Goal: Task Accomplishment & Management: Complete application form

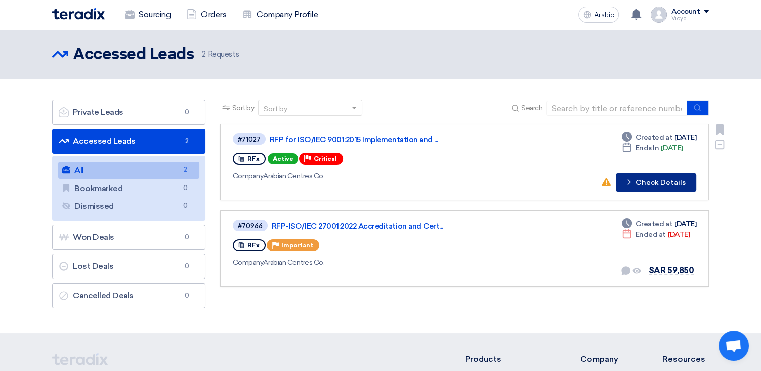
click at [633, 177] on icon "Check details" at bounding box center [629, 182] width 10 height 10
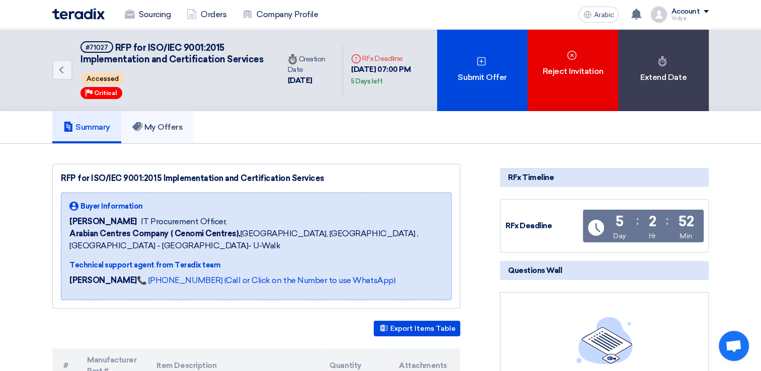
click at [164, 132] on font "My Offers" at bounding box center [163, 127] width 39 height 10
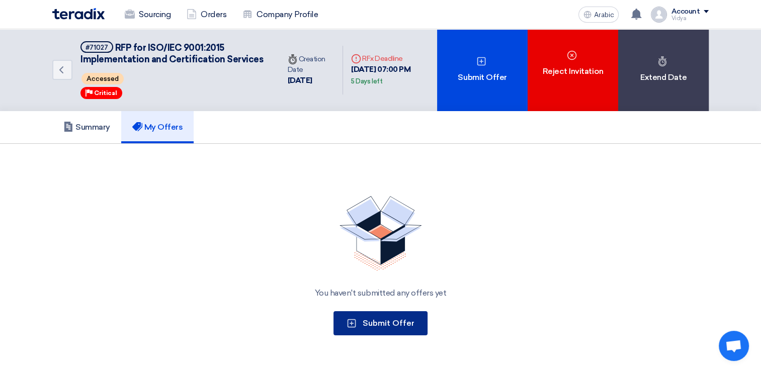
click at [368, 328] on span "Submit Offer" at bounding box center [388, 323] width 52 height 10
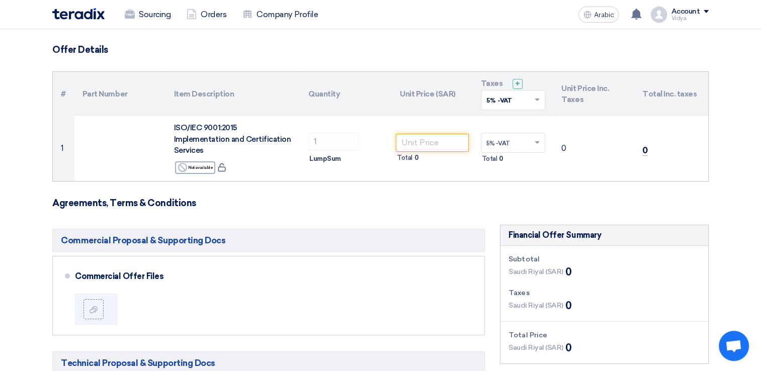
scroll to position [61, 0]
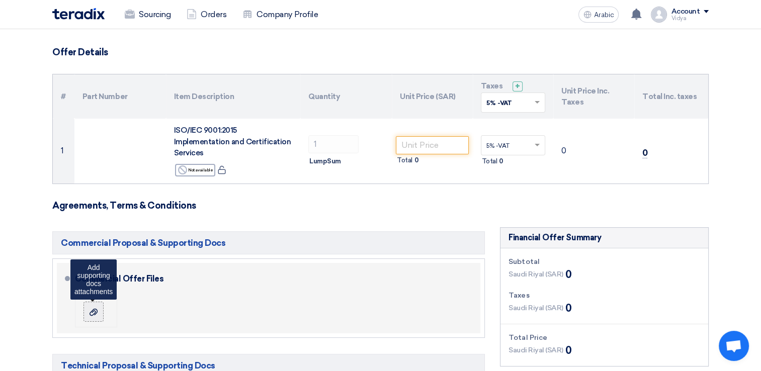
click at [90, 308] on icon at bounding box center [93, 312] width 8 height 8
click at [0, 0] on input "file" at bounding box center [0, 0] width 0 height 0
click at [96, 308] on icon at bounding box center [93, 312] width 8 height 8
click at [0, 0] on input "file" at bounding box center [0, 0] width 0 height 0
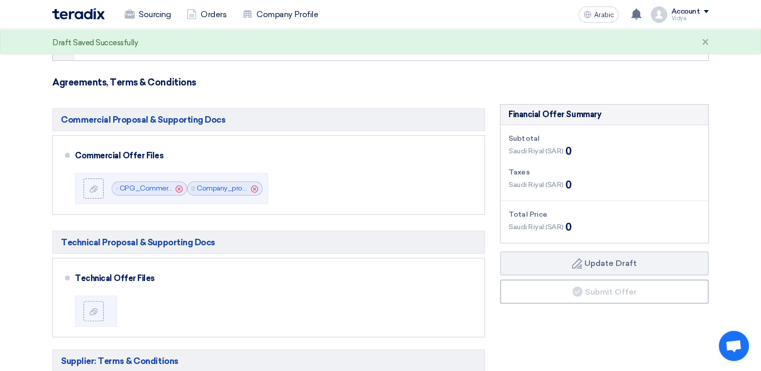
scroll to position [186, 0]
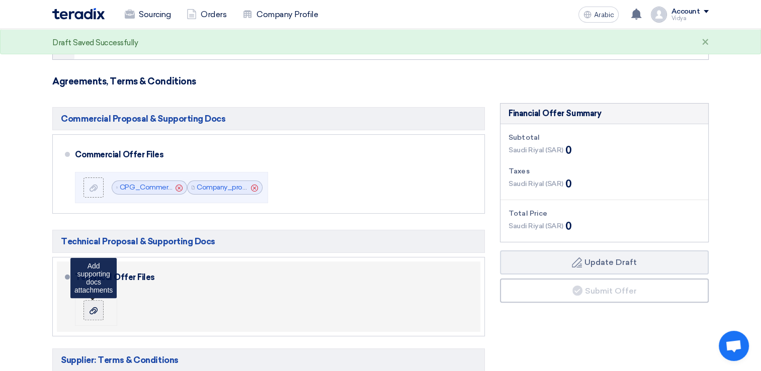
click at [92, 307] on icon at bounding box center [93, 311] width 8 height 8
click at [0, 0] on input "file" at bounding box center [0, 0] width 0 height 0
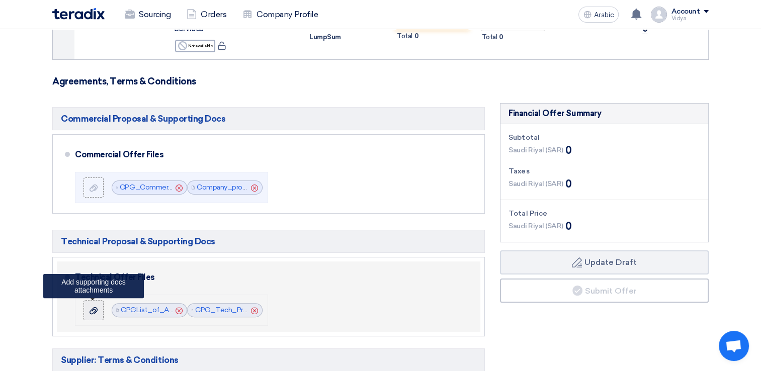
click at [97, 307] on icon at bounding box center [93, 311] width 8 height 8
click at [0, 0] on input "file" at bounding box center [0, 0] width 0 height 0
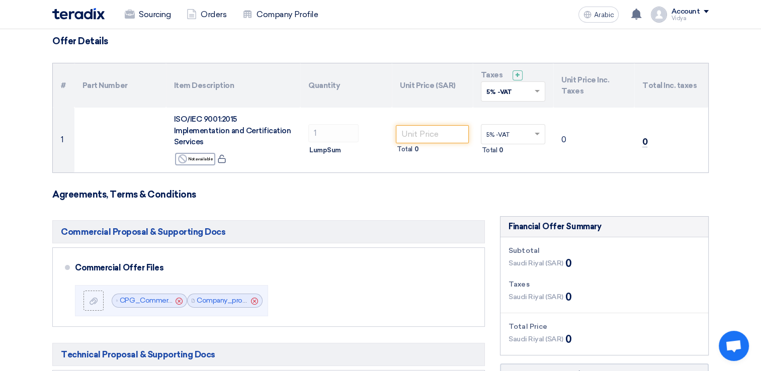
scroll to position [68, 0]
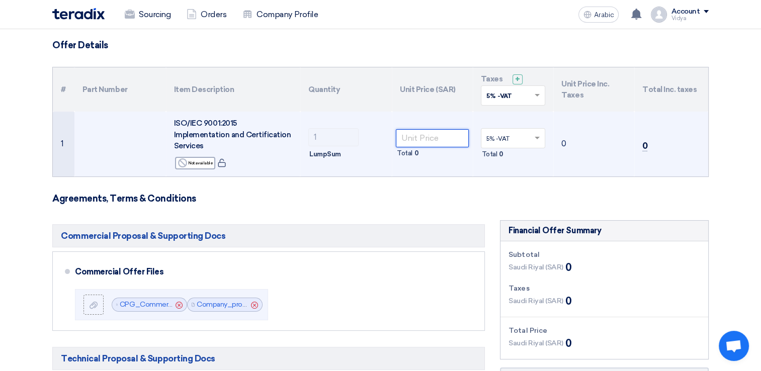
click at [435, 131] on input "number" at bounding box center [432, 138] width 73 height 18
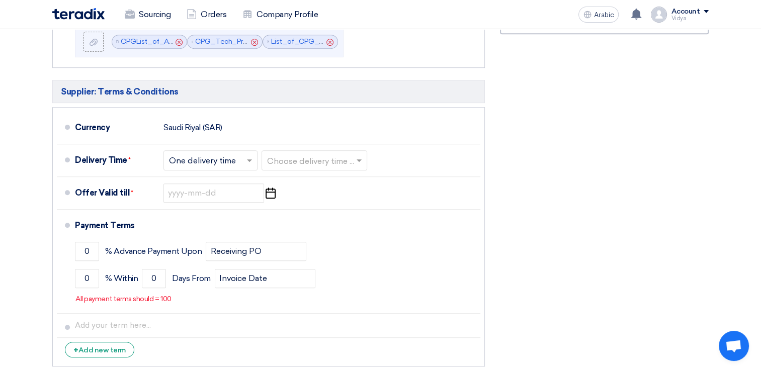
scroll to position [459, 0]
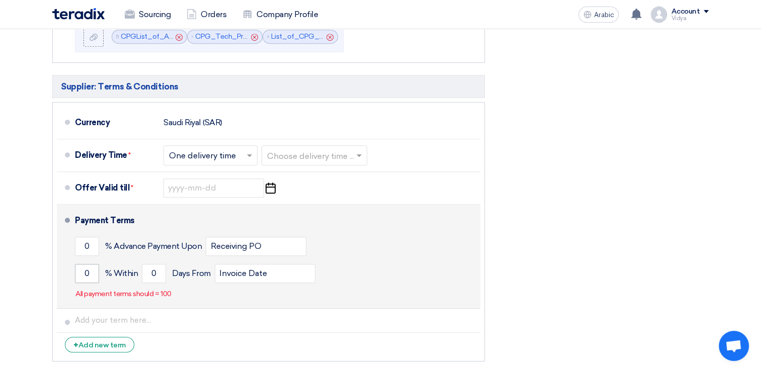
type input "40000"
click at [90, 265] on input "0" at bounding box center [87, 273] width 24 height 19
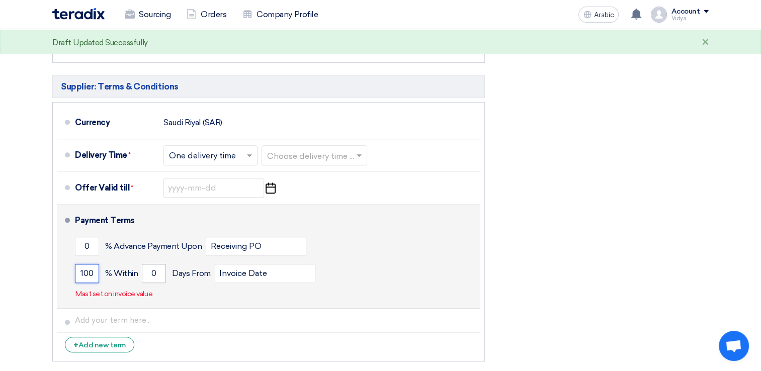
type input "100"
click at [148, 264] on input "0" at bounding box center [154, 273] width 24 height 19
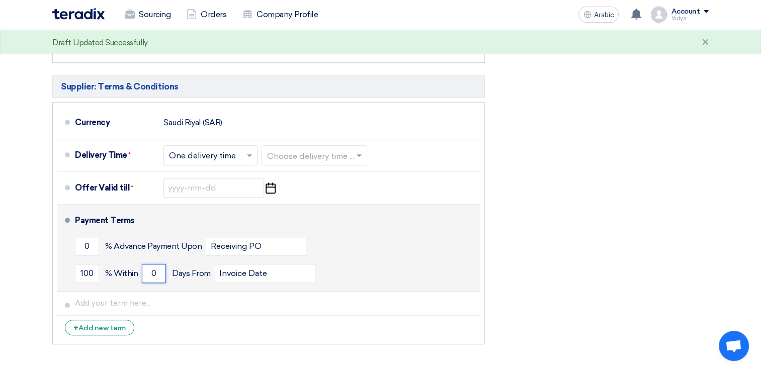
type input "30"
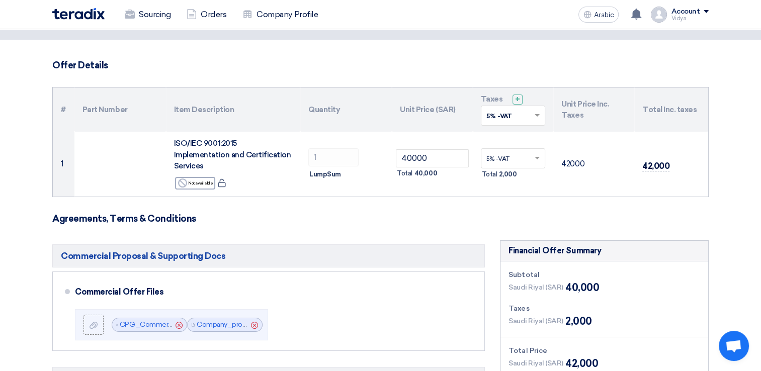
scroll to position [0, 0]
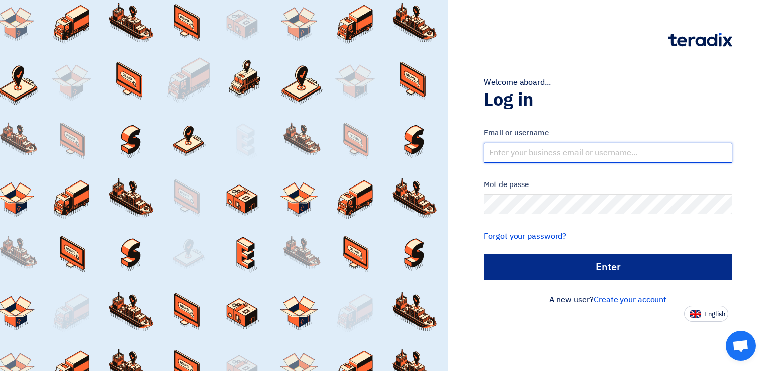
type input "[EMAIL_ADDRESS][PERSON_NAME][DOMAIN_NAME]"
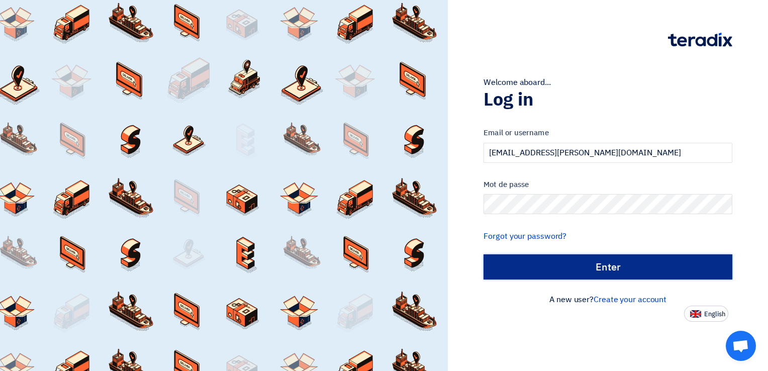
click at [575, 277] on input "الدخول" at bounding box center [608, 266] width 249 height 25
type input "Sign in"
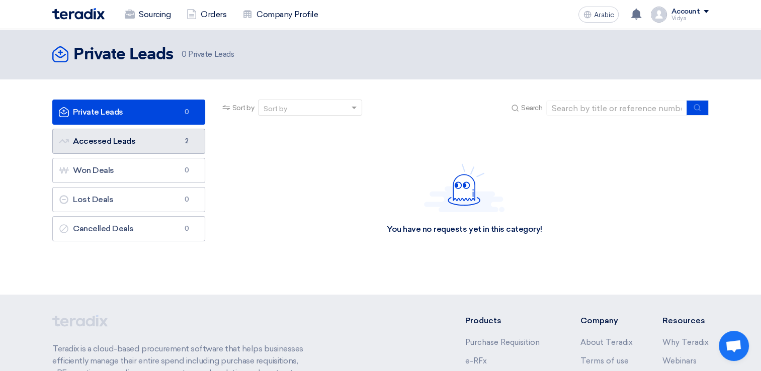
click at [133, 140] on font "Accessed Leads Accessed Leads" at bounding box center [97, 141] width 76 height 10
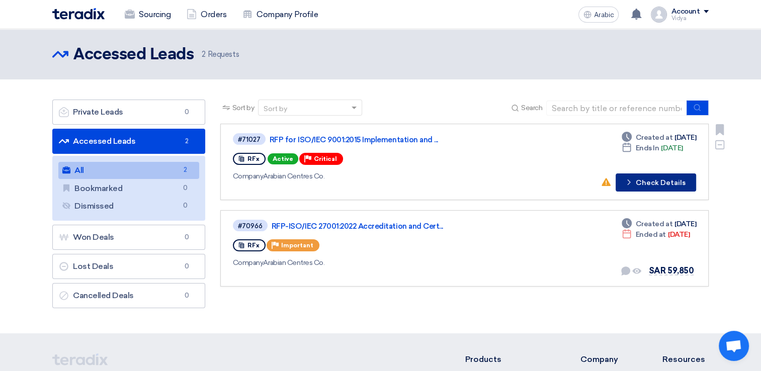
click at [658, 174] on button "Check details Check Details" at bounding box center [655, 182] width 80 height 18
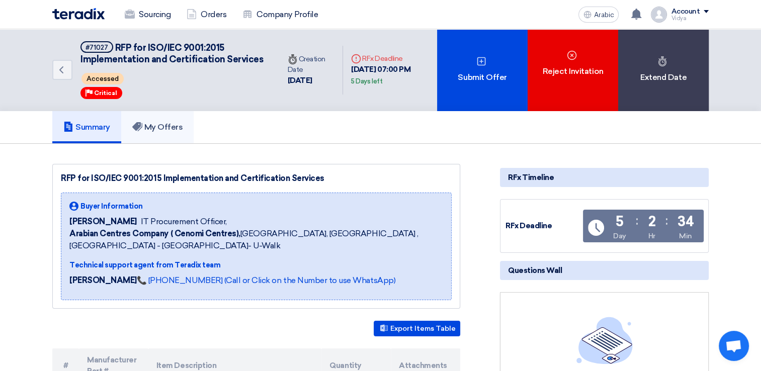
click at [175, 132] on font "My Offers" at bounding box center [163, 127] width 39 height 10
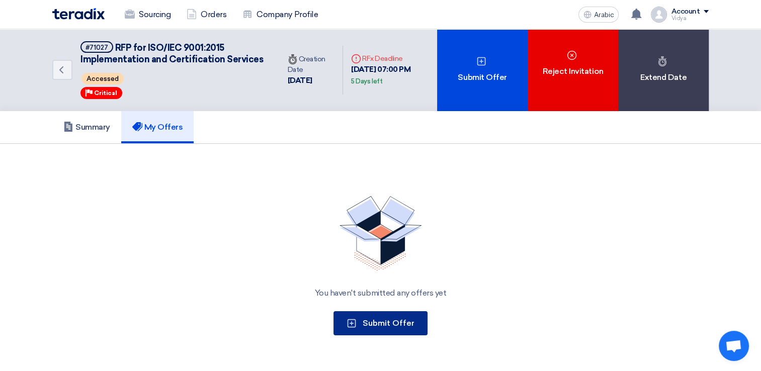
click at [360, 329] on button "Submit Offer" at bounding box center [380, 323] width 94 height 24
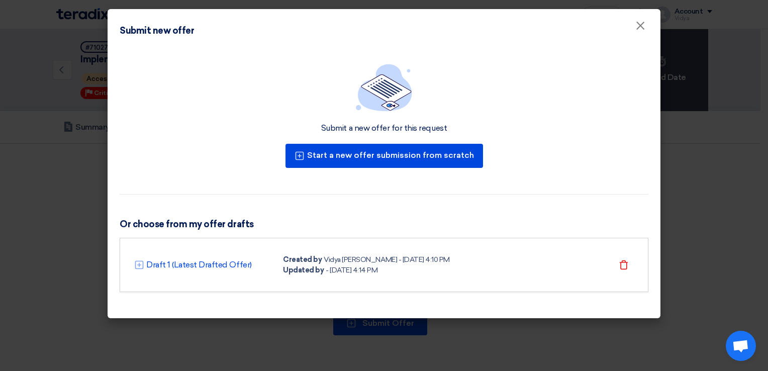
click at [328, 262] on div "Vidya [PERSON_NAME] - [DATE] 4:10 PM" at bounding box center [387, 259] width 126 height 11
click at [227, 265] on link "Draft 1 (Latest Drafted Offer)" at bounding box center [199, 265] width 106 height 12
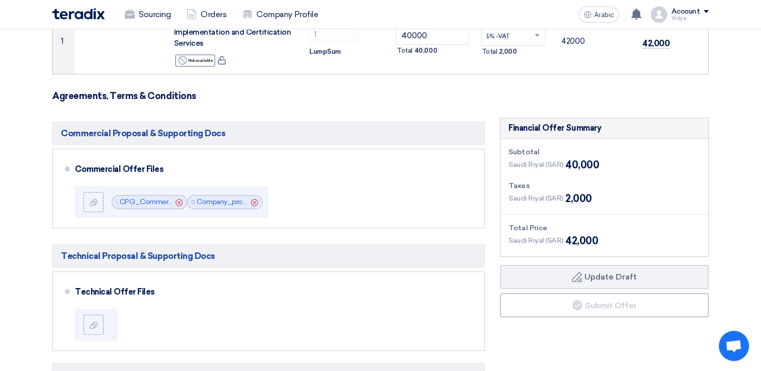
scroll to position [170, 0]
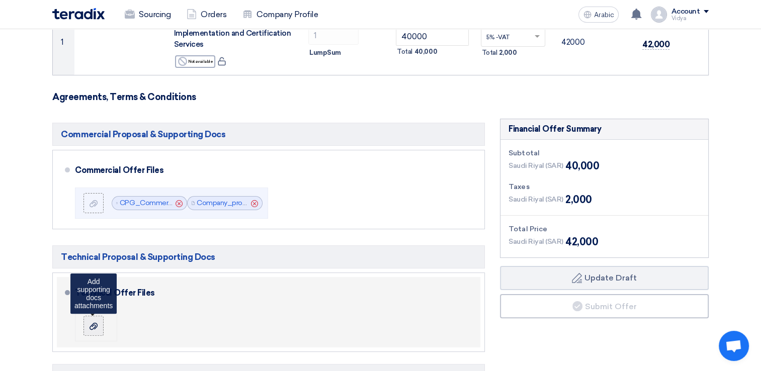
click at [100, 321] on label at bounding box center [93, 326] width 20 height 20
click at [0, 0] on input "file" at bounding box center [0, 0] width 0 height 0
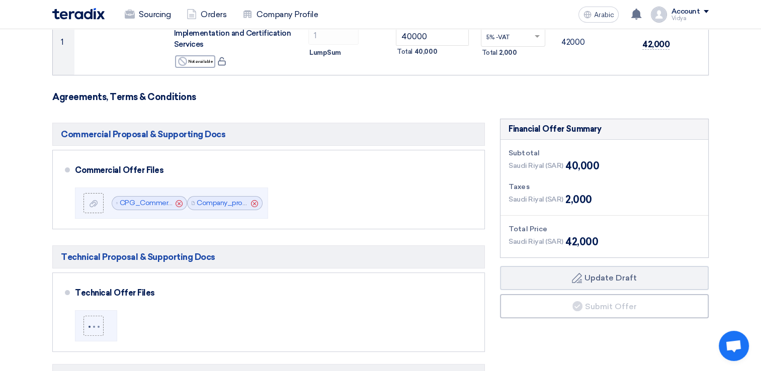
click at [663, 195] on div "Saudi Riyal (SAR) 2,000" at bounding box center [604, 199] width 192 height 15
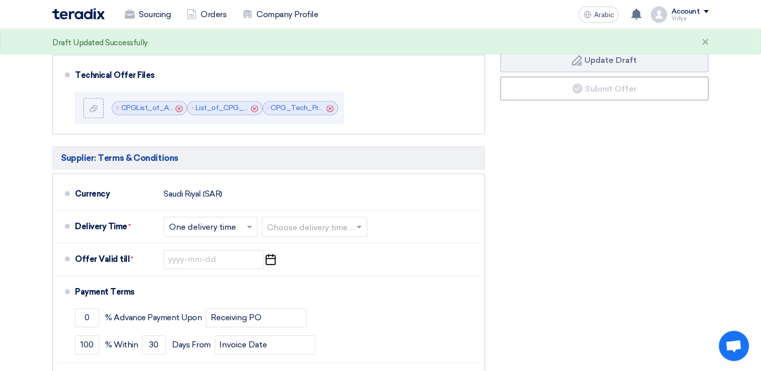
scroll to position [378, 0]
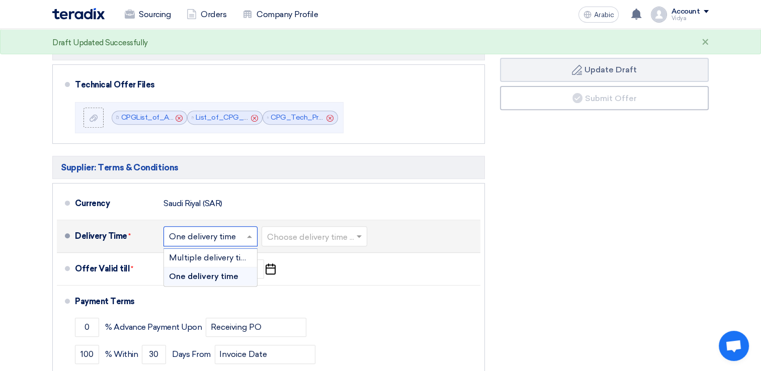
click at [253, 231] on span at bounding box center [250, 236] width 13 height 10
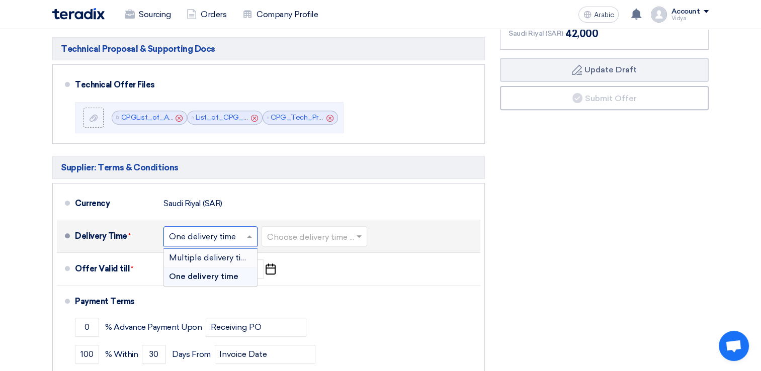
click at [245, 253] on span "Multiple delivery times" at bounding box center [212, 258] width 87 height 10
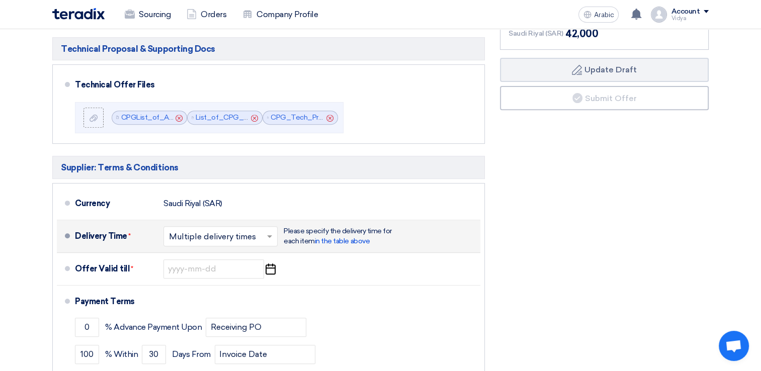
scroll to position [389, 0]
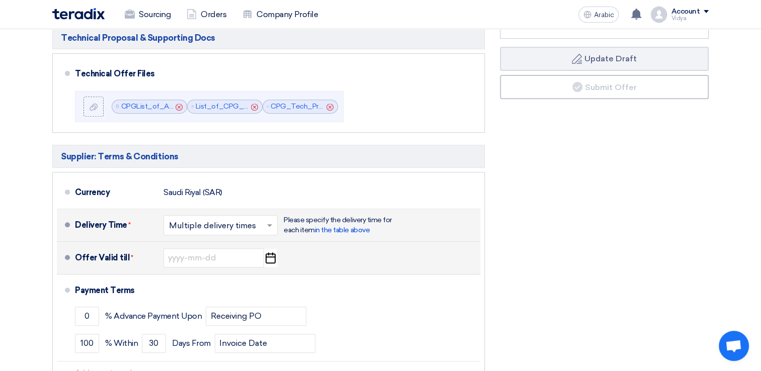
click at [244, 242] on li "Offer Valid till * Pick a date" at bounding box center [268, 258] width 423 height 33
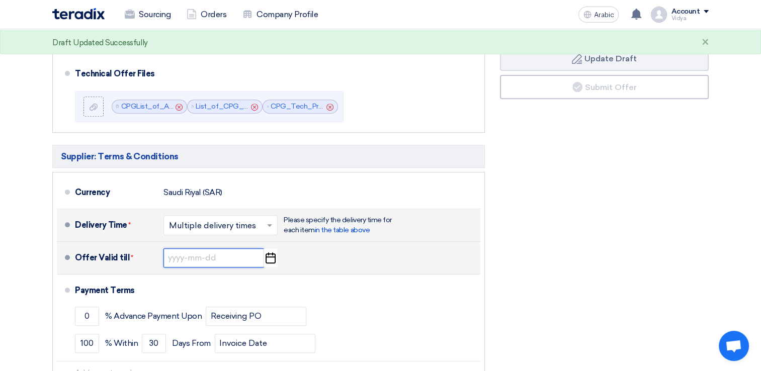
click at [241, 248] on input at bounding box center [213, 257] width 101 height 19
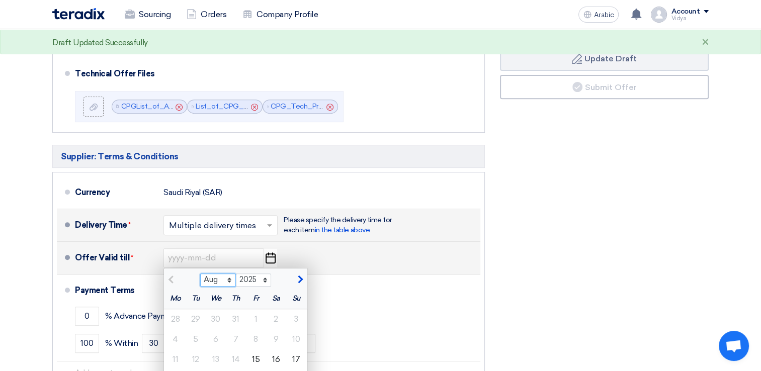
click at [229, 277] on select "Aug Sep Oct Nov Dec" at bounding box center [218, 280] width 36 height 13
select select "9"
click at [200, 274] on select "Aug Sep Oct Nov Dec" at bounding box center [218, 280] width 36 height 13
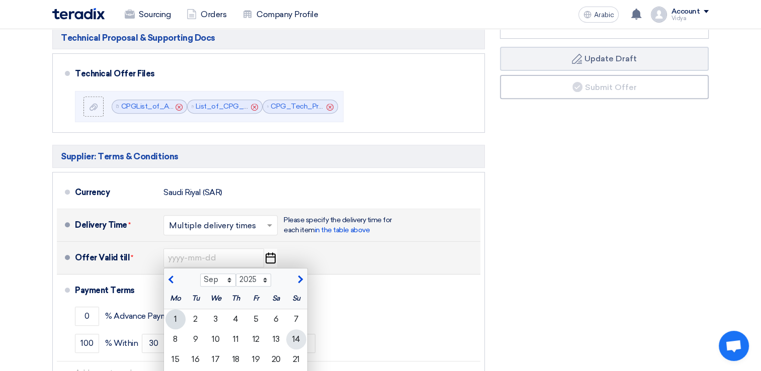
click at [290, 335] on div "14" at bounding box center [296, 339] width 20 height 20
type input "[DATE]"
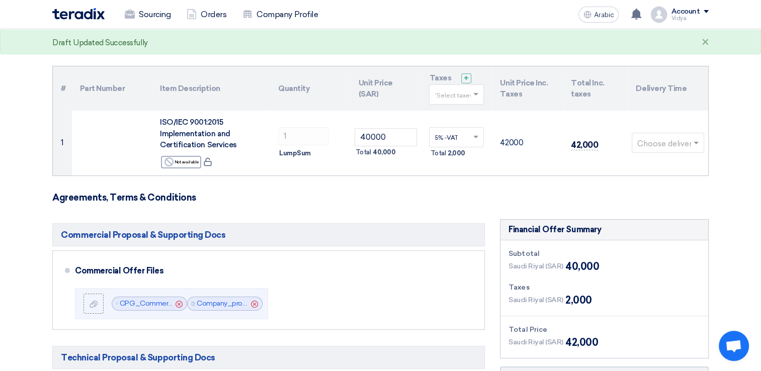
scroll to position [57, 0]
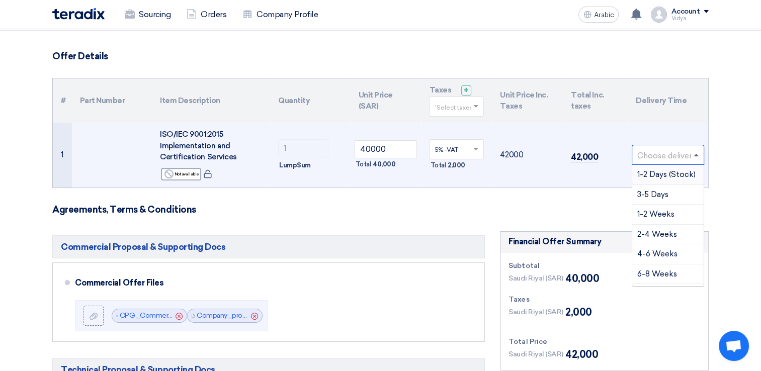
click at [698, 156] on span at bounding box center [697, 155] width 13 height 12
click at [688, 254] on div "6-12 Months" at bounding box center [667, 258] width 71 height 20
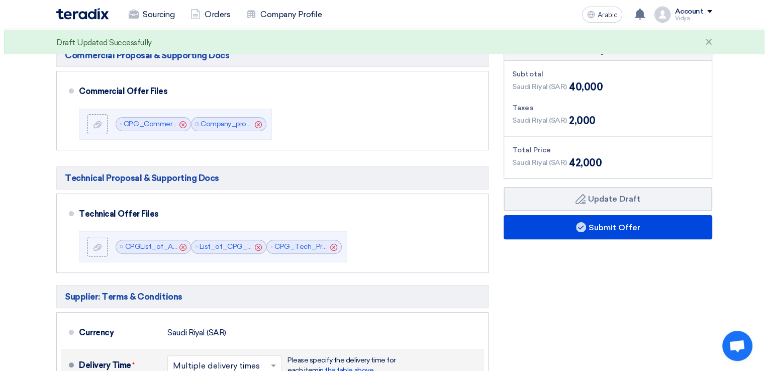
scroll to position [251, 0]
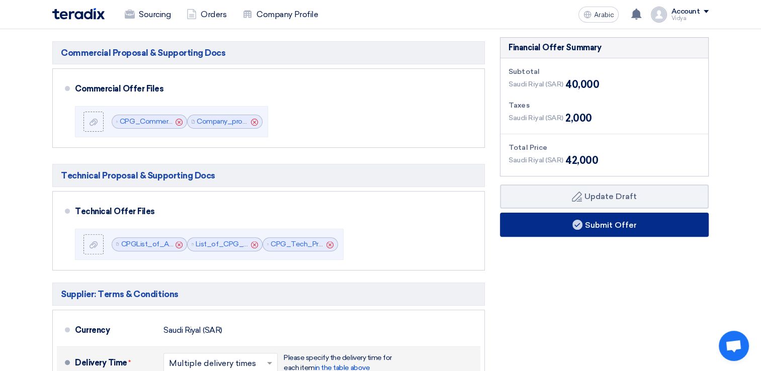
click at [528, 221] on button "Submit Offer" at bounding box center [604, 225] width 209 height 24
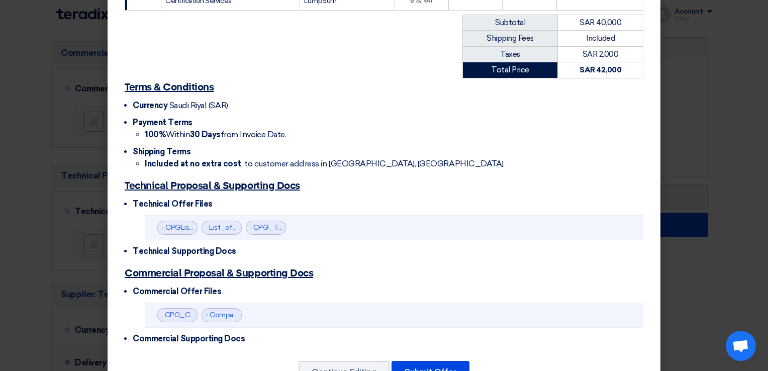
scroll to position [258, 0]
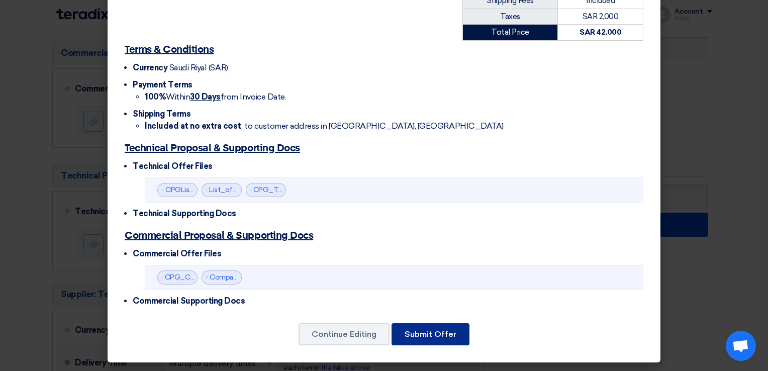
click at [442, 337] on button "Submit Offer" at bounding box center [431, 334] width 78 height 22
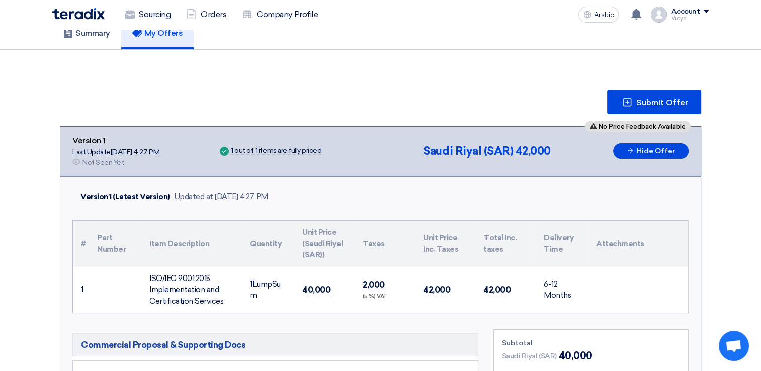
scroll to position [833, 0]
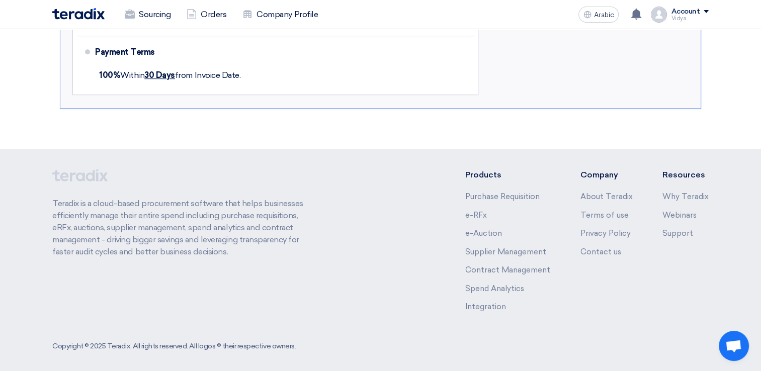
click at [290, 149] on footer "Teradix is a cloud-based procurement software that helps businesses efficiently…" at bounding box center [380, 263] width 761 height 228
